Goal: Task Accomplishment & Management: Complete application form

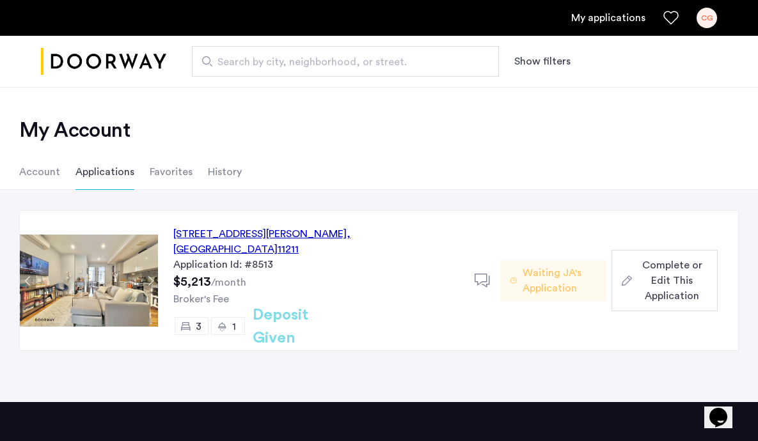
click at [656, 273] on span "Complete or Edit This Application" at bounding box center [672, 281] width 70 height 46
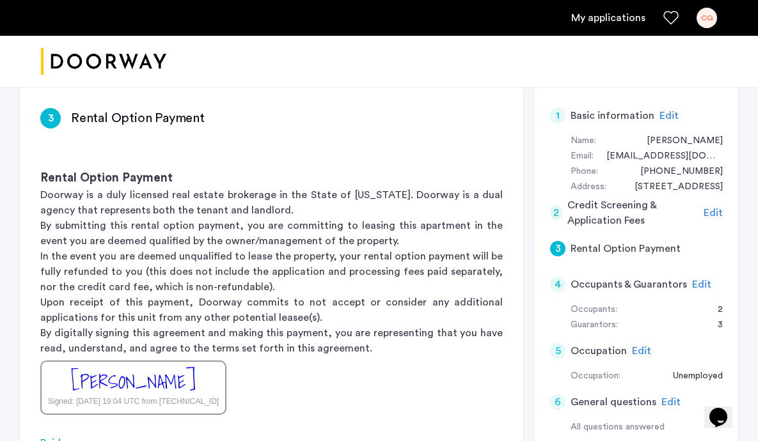
scroll to position [196, 0]
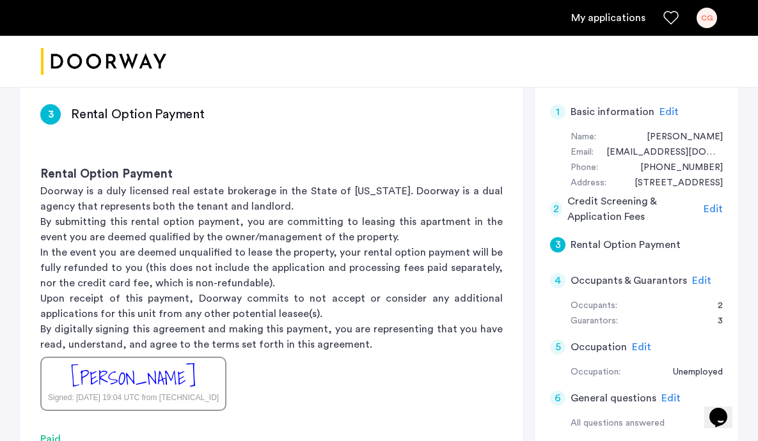
click at [692, 277] on span "Edit" at bounding box center [701, 281] width 19 height 10
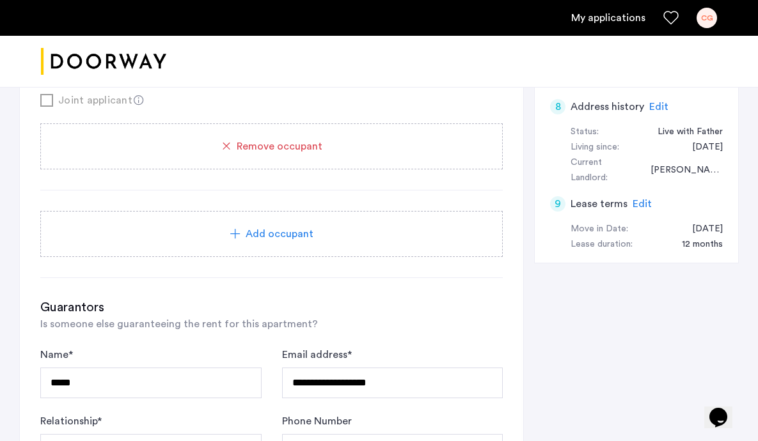
scroll to position [684, 0]
click at [346, 226] on div "Add occupant" at bounding box center [272, 232] width 432 height 15
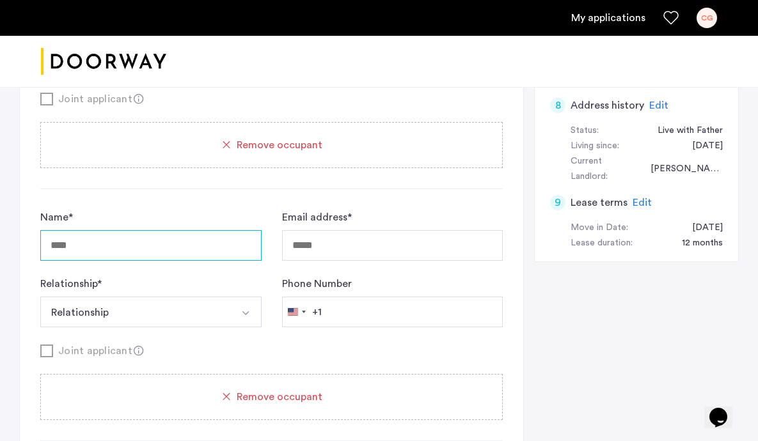
click at [230, 246] on input "Name *" at bounding box center [150, 245] width 221 height 31
type input "*********"
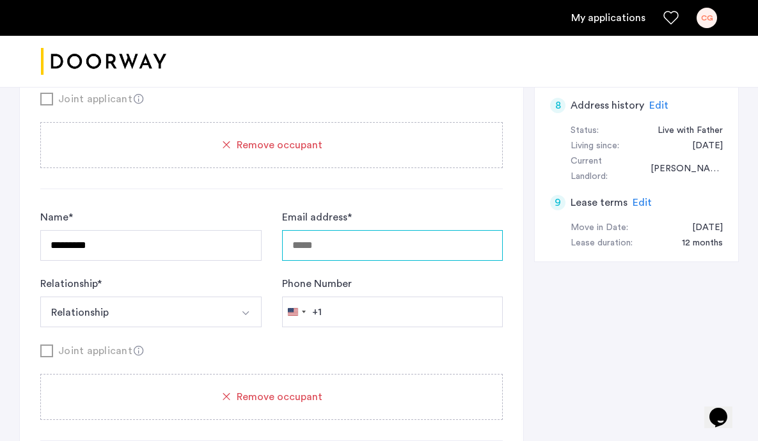
click at [324, 251] on input "Email address *" at bounding box center [392, 245] width 221 height 31
type input "**********"
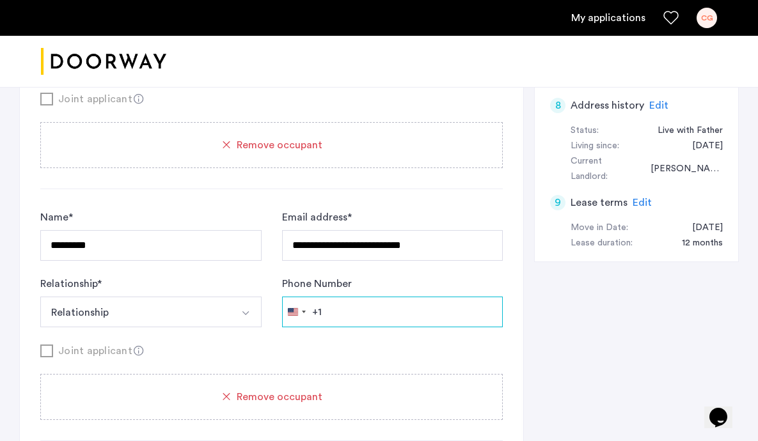
type input "**********"
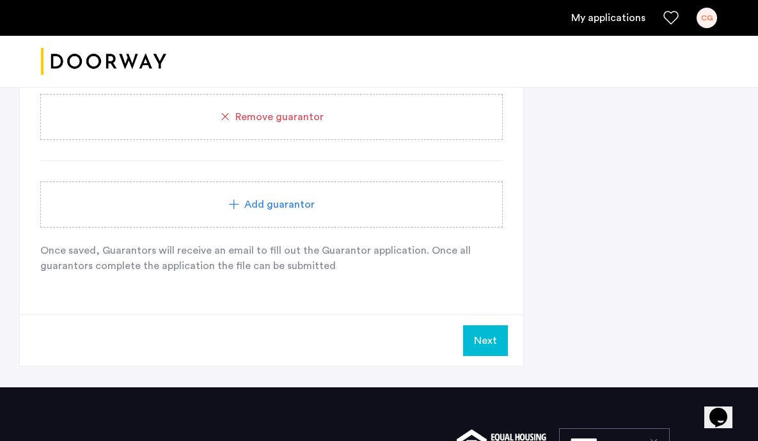
scroll to position [1763, 0]
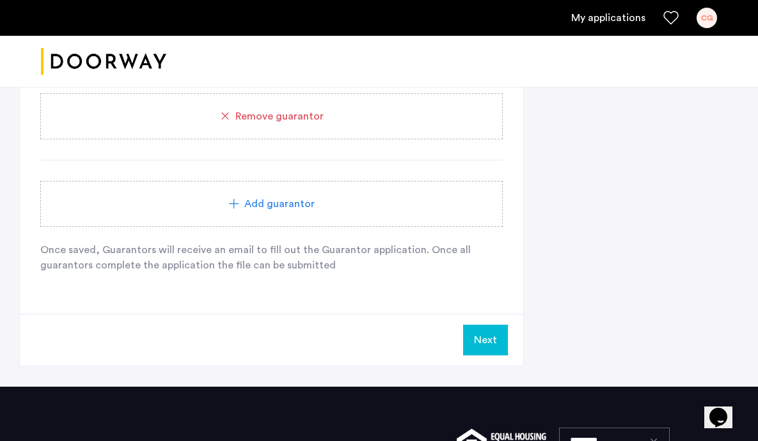
click at [471, 335] on button "Next" at bounding box center [485, 340] width 45 height 31
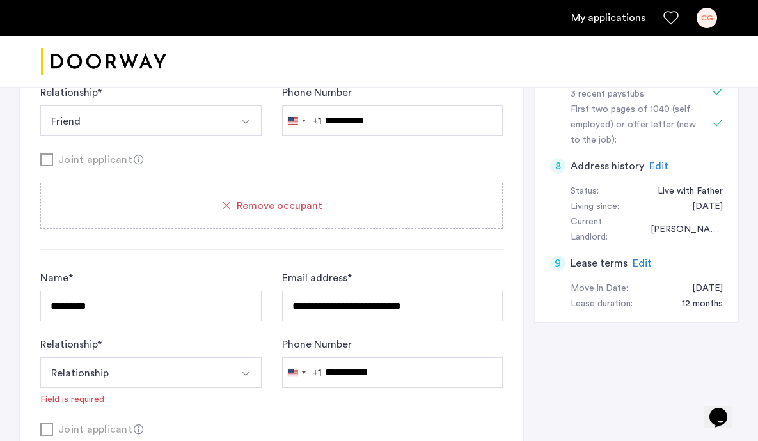
scroll to position [728, 0]
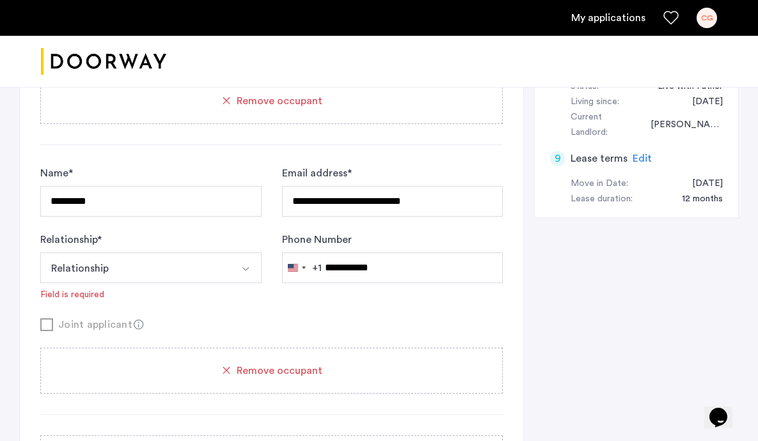
click at [211, 276] on button "Relationship" at bounding box center [135, 268] width 191 height 31
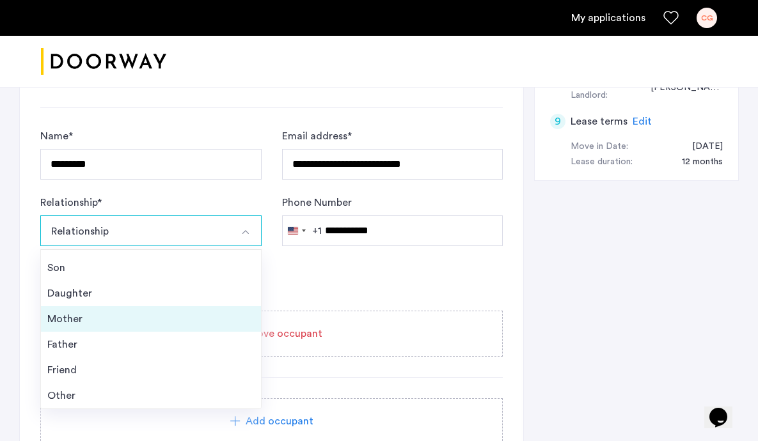
scroll to position [772, 0]
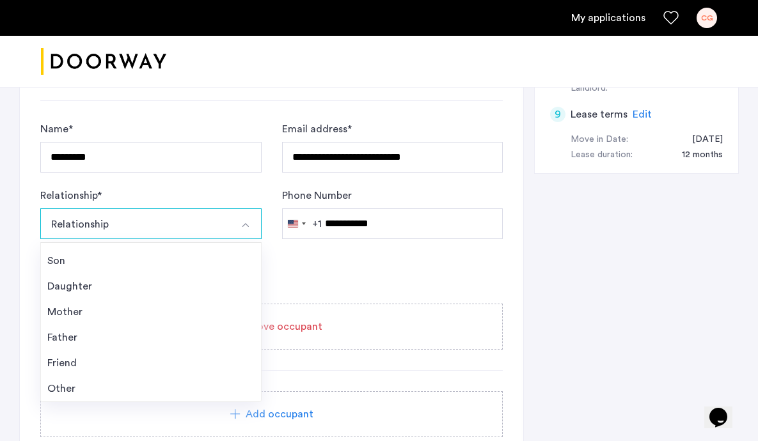
click at [153, 389] on div "Other" at bounding box center [150, 388] width 207 height 15
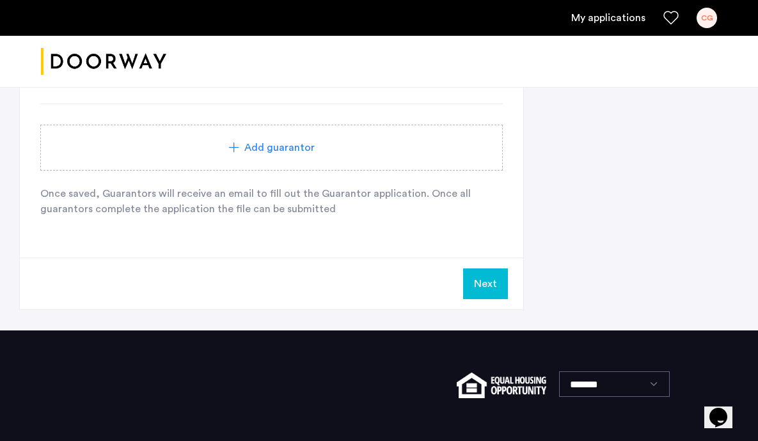
scroll to position [1820, 0]
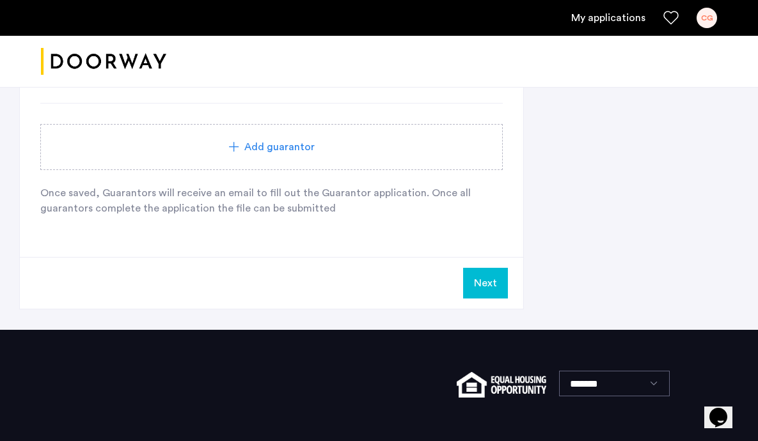
click at [495, 282] on button "Next" at bounding box center [485, 283] width 45 height 31
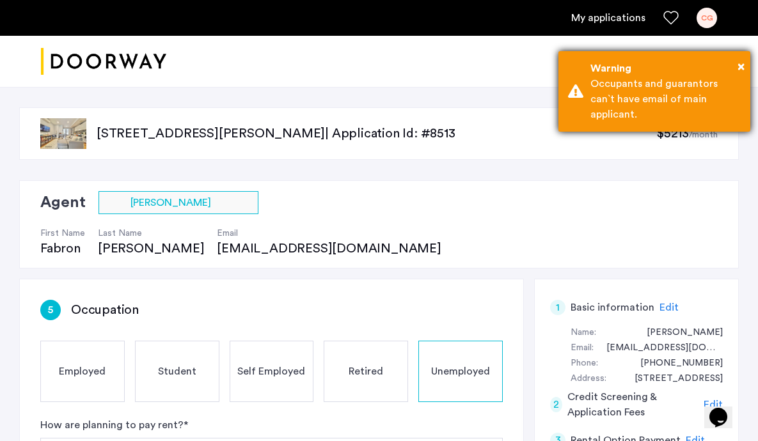
click at [732, 67] on div "Warning" at bounding box center [665, 68] width 150 height 15
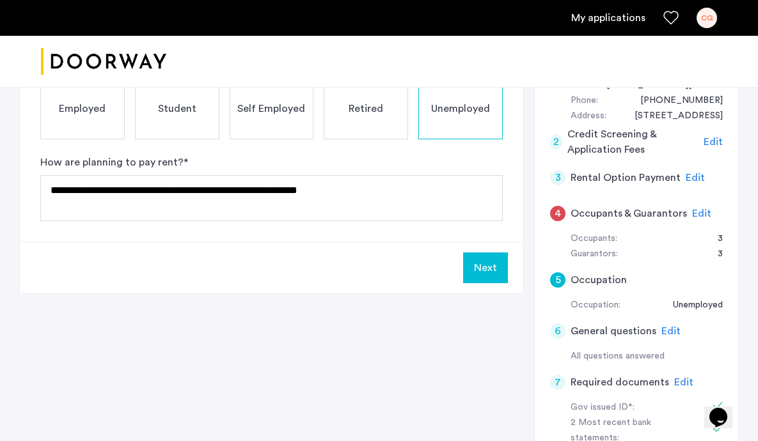
scroll to position [264, 0]
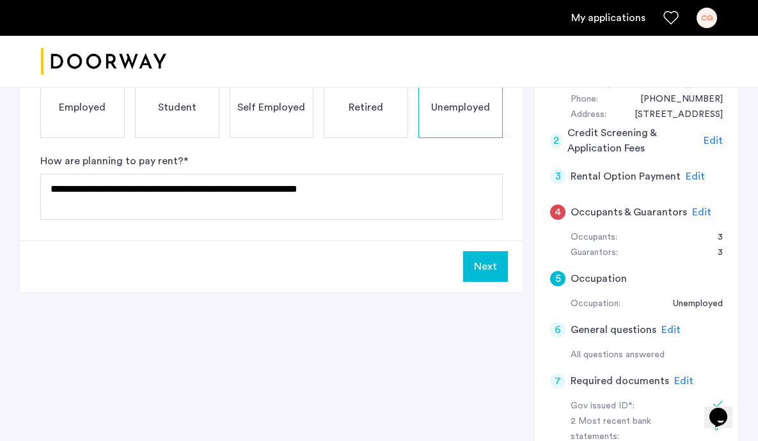
click at [697, 207] on span "Edit" at bounding box center [701, 212] width 19 height 10
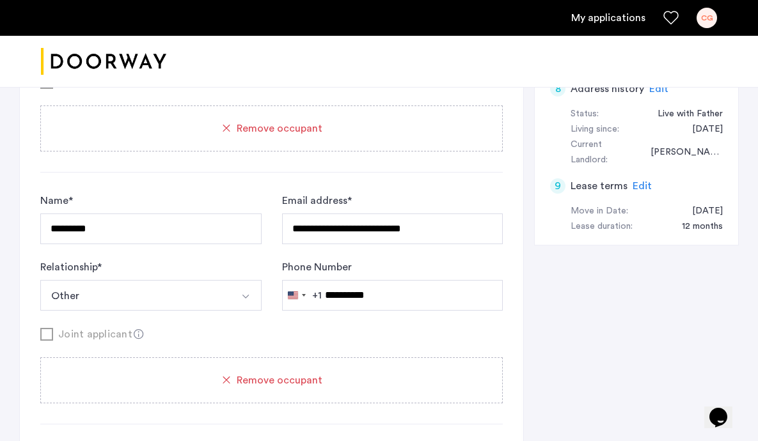
scroll to position [701, 0]
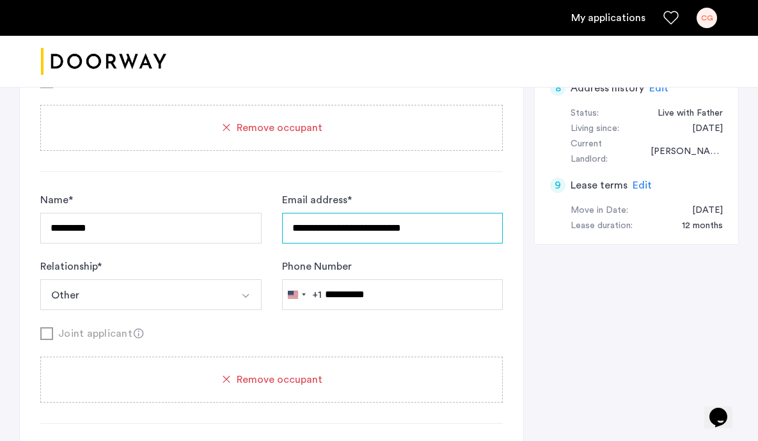
drag, startPoint x: 442, startPoint y: 231, endPoint x: 252, endPoint y: 227, distance: 190.0
click at [252, 227] on div "**********" at bounding box center [271, 252] width 462 height 118
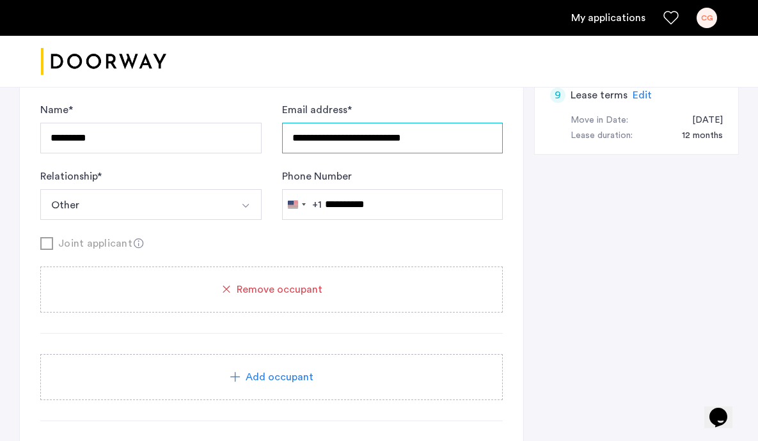
scroll to position [796, 0]
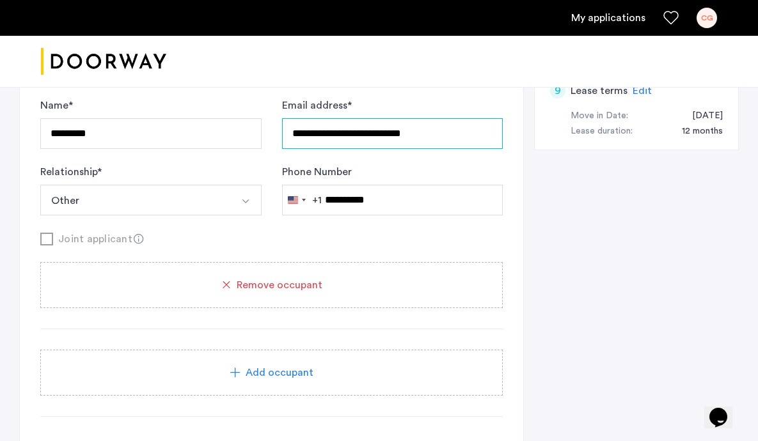
type input "**********"
click at [317, 298] on div "Remove occupant" at bounding box center [271, 285] width 462 height 46
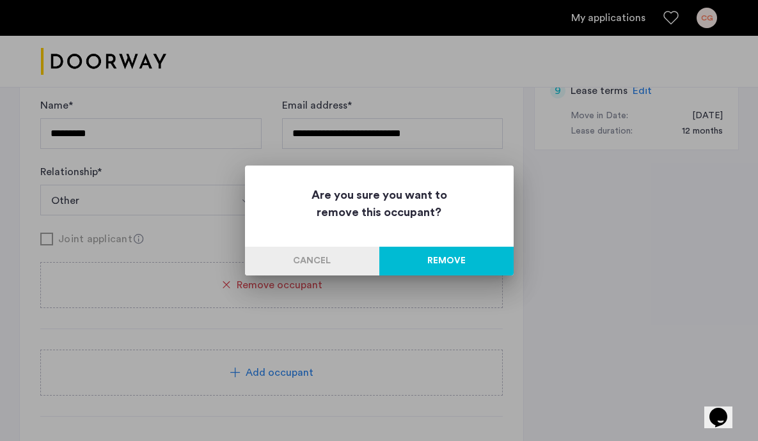
click at [400, 263] on button "Remove" at bounding box center [446, 261] width 134 height 29
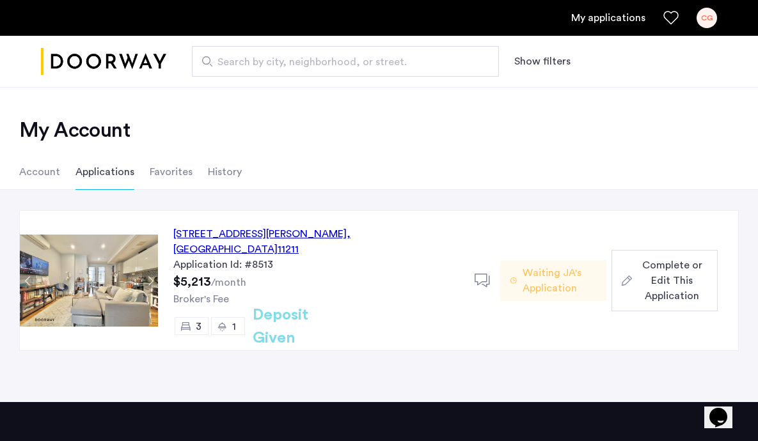
click at [645, 280] on span "Complete or Edit This Application" at bounding box center [672, 281] width 70 height 46
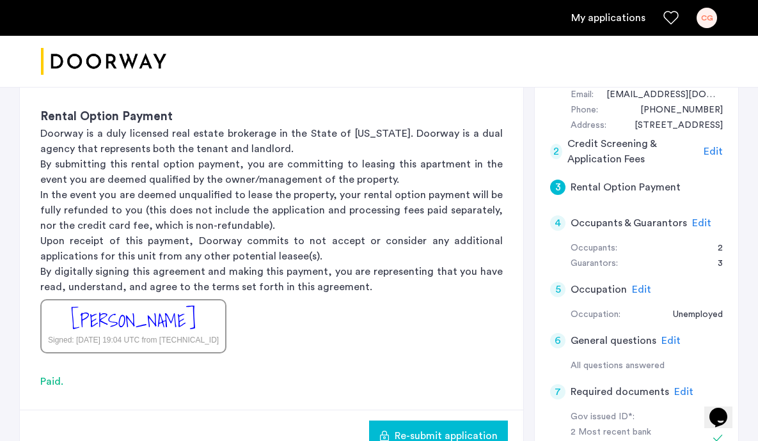
scroll to position [255, 0]
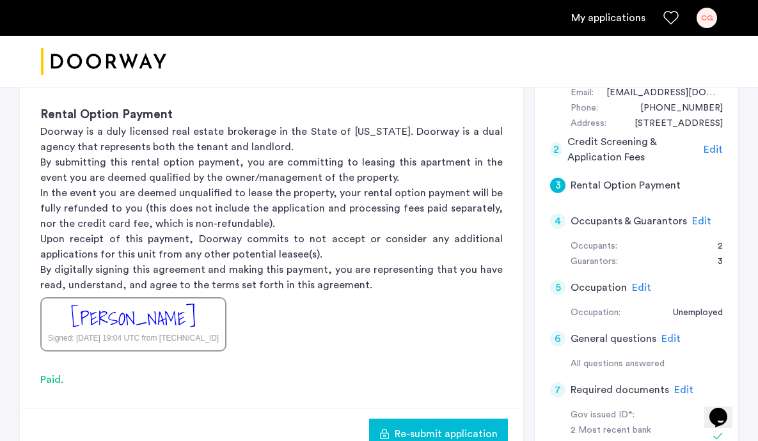
click at [695, 219] on span "Edit" at bounding box center [701, 221] width 19 height 10
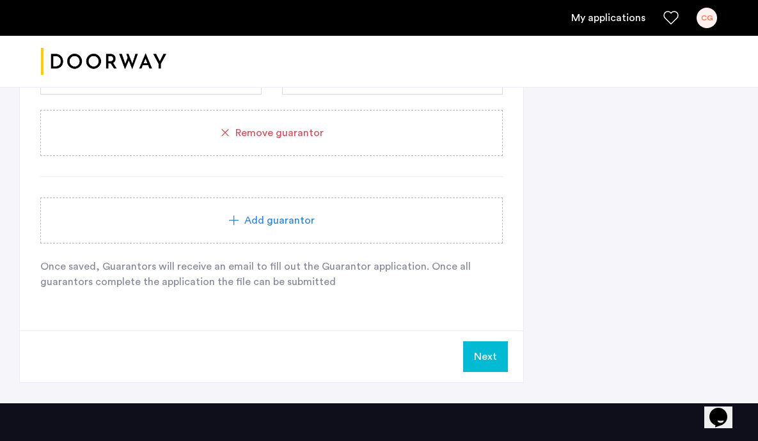
scroll to position [1495, 0]
